Goal: Transaction & Acquisition: Book appointment/travel/reservation

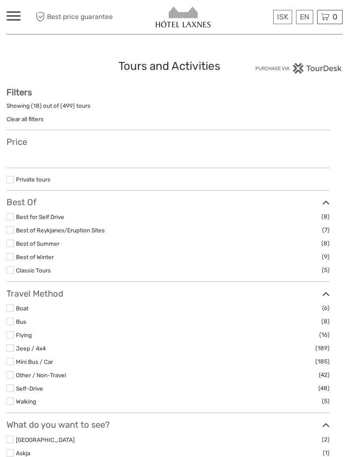
select select
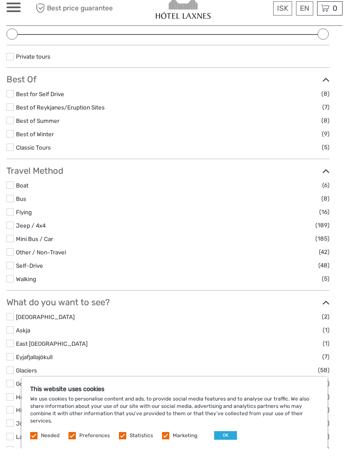
scroll to position [127, 0]
click at [224, 439] on button "OK" at bounding box center [225, 443] width 23 height 9
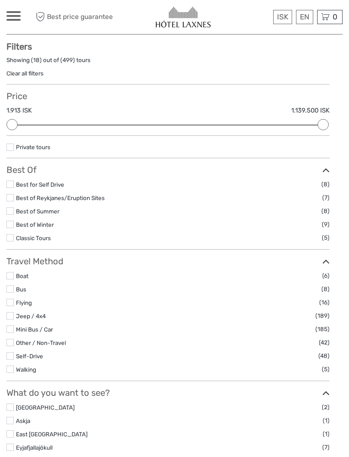
scroll to position [45, 0]
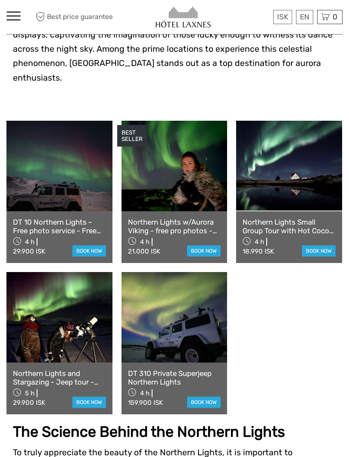
scroll to position [232, 0]
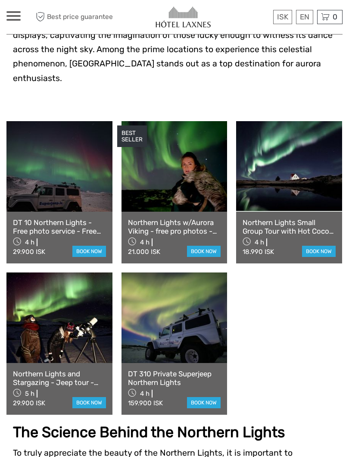
click at [309, 219] on link "Northern Lights Small Group Tour with Hot Cocoa & Free Photos" at bounding box center [288, 227] width 93 height 18
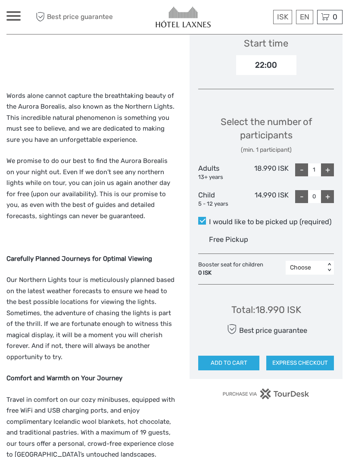
scroll to position [280, 0]
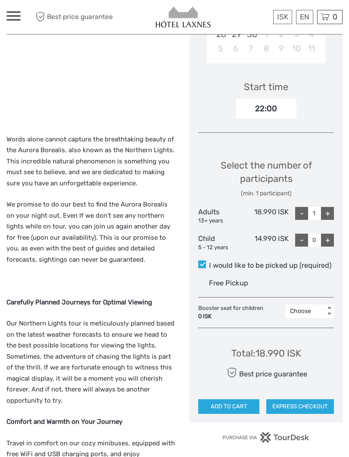
click at [328, 211] on div "+" at bounding box center [327, 213] width 13 height 13
type input "2"
click at [328, 234] on div "+" at bounding box center [327, 239] width 13 height 13
click at [329, 241] on div "+" at bounding box center [327, 239] width 13 height 13
click at [298, 238] on div "-" at bounding box center [301, 239] width 13 height 13
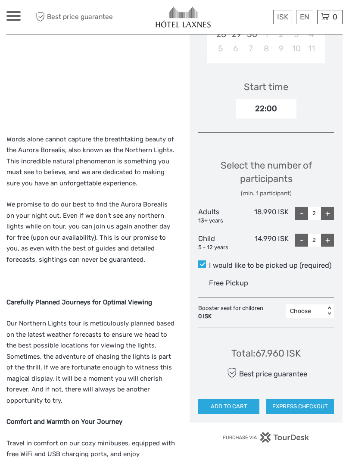
type input "1"
click at [330, 208] on div "+" at bounding box center [327, 213] width 13 height 13
type input "3"
click at [0, 0] on link "English" at bounding box center [0, 0] width 0 height 0
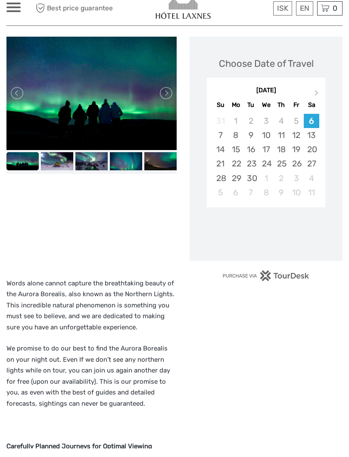
scroll to position [136, 0]
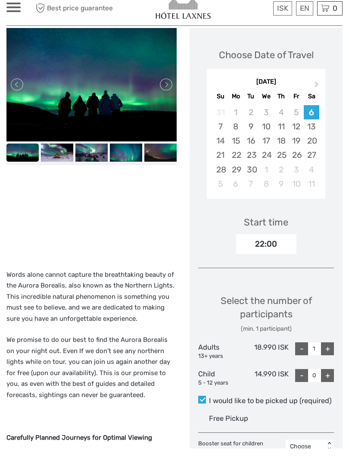
click at [314, 88] on button "Next Month" at bounding box center [318, 95] width 14 height 14
click at [239, 171] on div "27" at bounding box center [235, 178] width 15 height 14
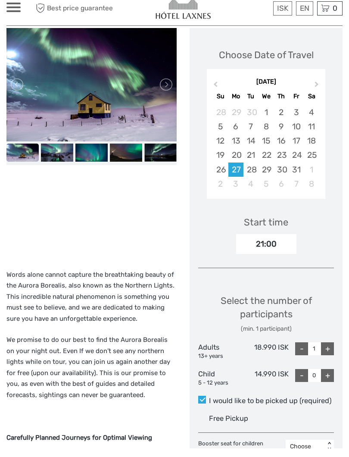
click at [329, 351] on div "+" at bounding box center [327, 357] width 13 height 13
click at [331, 351] on div "+" at bounding box center [327, 357] width 13 height 13
type input "3"
click at [330, 377] on div "+" at bounding box center [327, 383] width 13 height 13
type input "1"
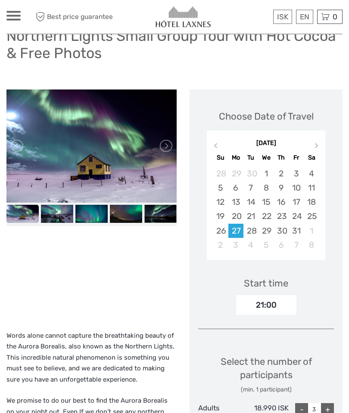
scroll to position [0, 0]
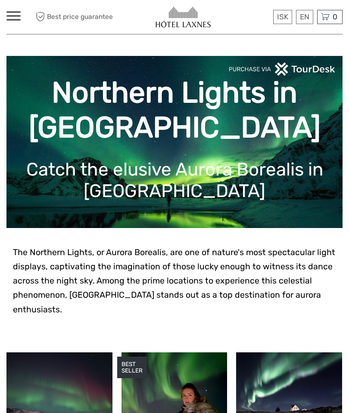
scroll to position [232, 0]
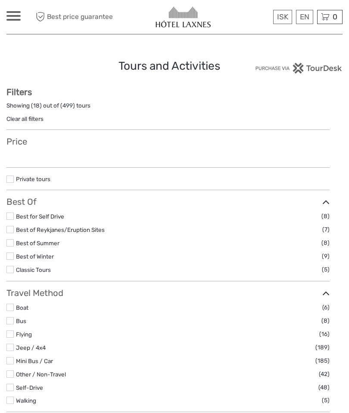
select select
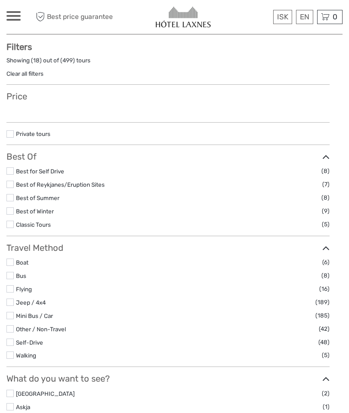
select select
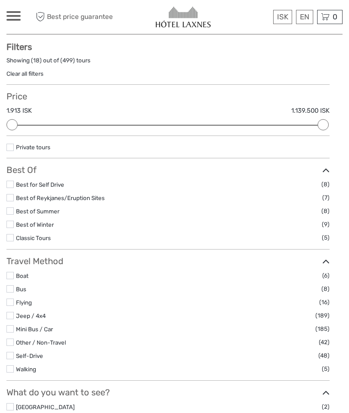
scroll to position [0, 0]
